Goal: Task Accomplishment & Management: Manage account settings

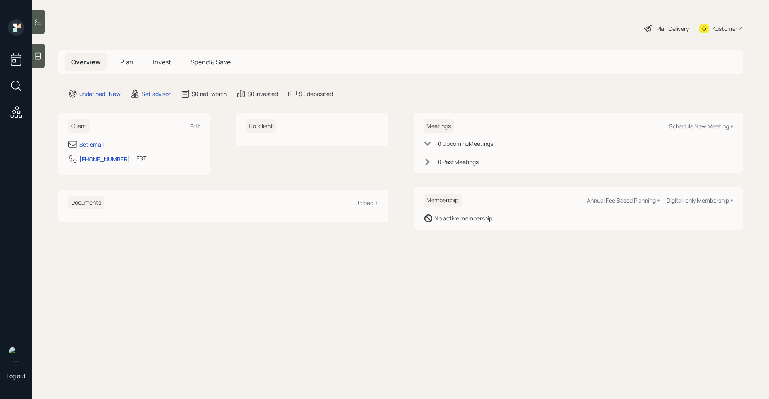
click at [34, 52] on icon at bounding box center [38, 56] width 8 height 8
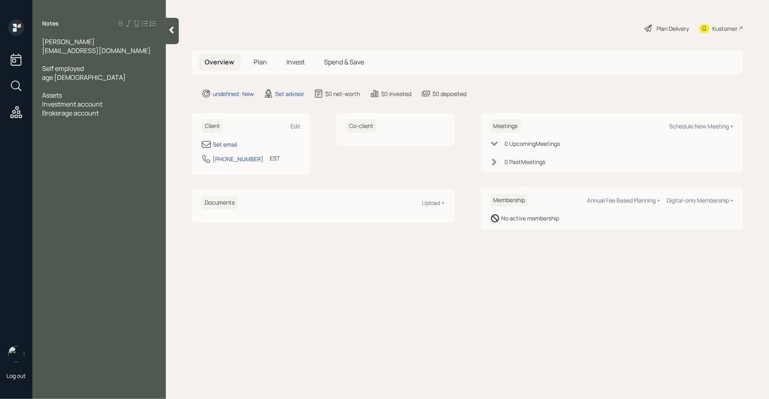
click at [229, 146] on div "Set email" at bounding box center [225, 144] width 24 height 8
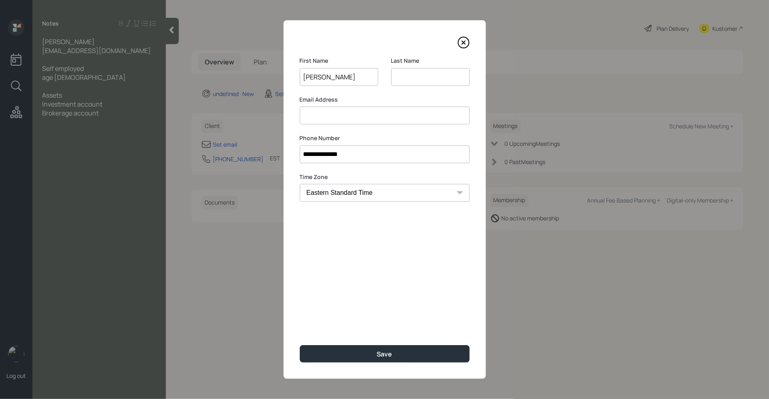
type input "[PERSON_NAME]"
click at [429, 75] on input at bounding box center [430, 77] width 79 height 18
type input "[PERSON_NAME]"
click at [325, 119] on input at bounding box center [385, 115] width 170 height 18
click at [400, 114] on input "[EMAIL_ADDRESS][DOMAIN_NAME]" at bounding box center [385, 115] width 170 height 18
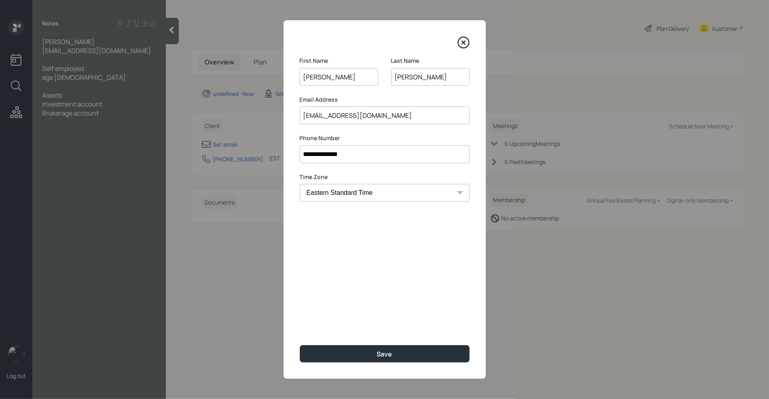
type input "[EMAIL_ADDRESS][DOMAIN_NAME]"
click at [379, 295] on div "**********" at bounding box center [385, 199] width 202 height 358
click at [377, 353] on div "Save" at bounding box center [384, 353] width 15 height 9
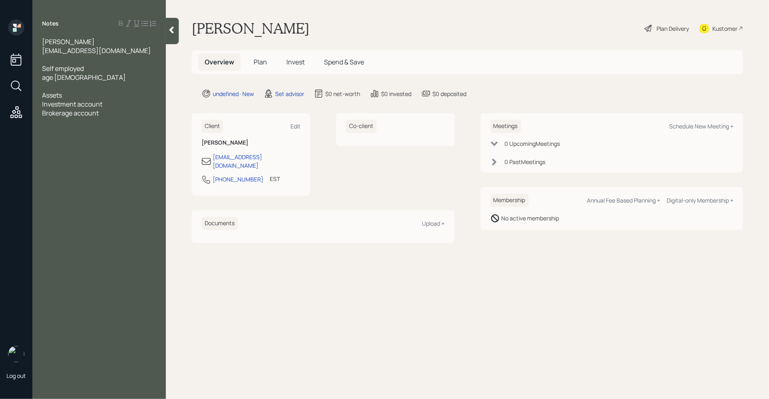
click at [48, 55] on div at bounding box center [99, 59] width 114 height 9
